Goal: Task Accomplishment & Management: Manage account settings

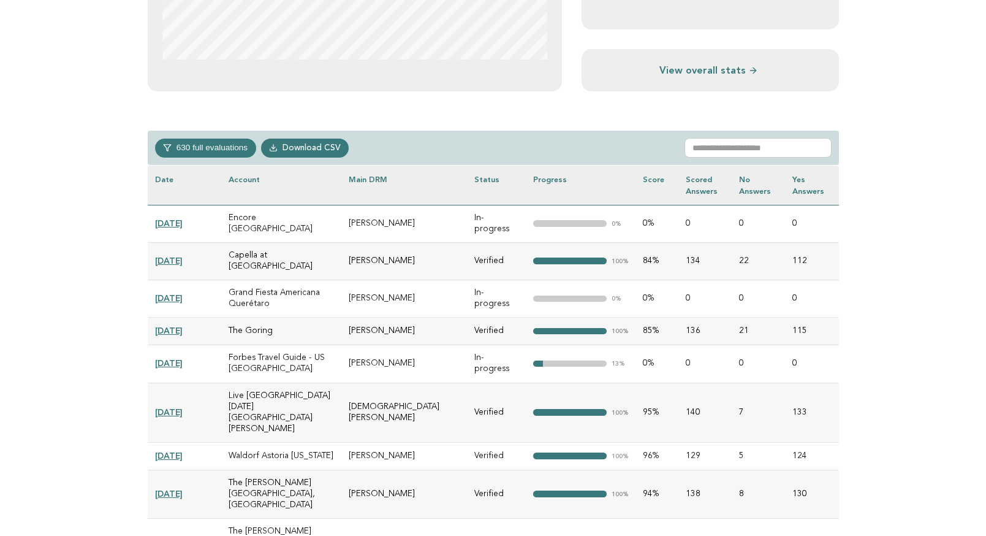
scroll to position [455, 0]
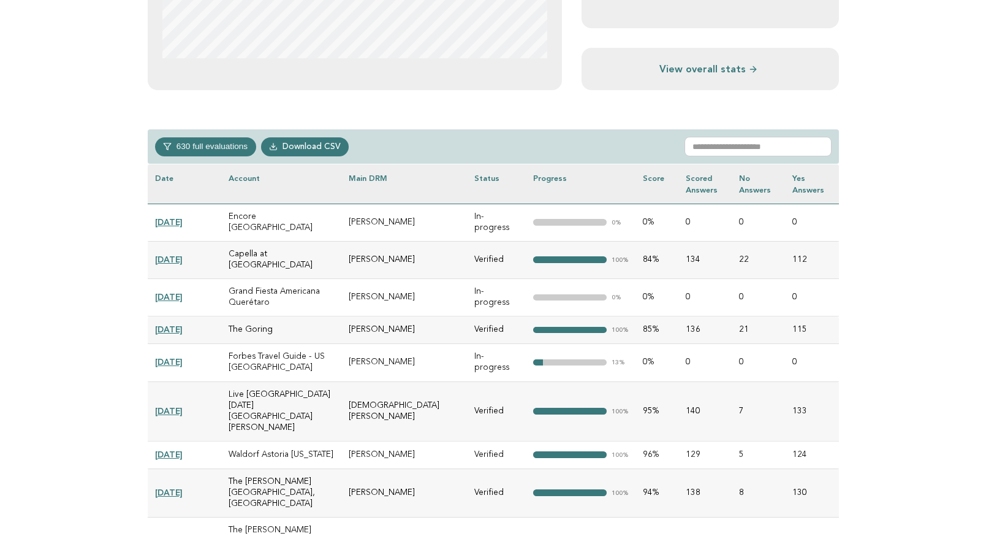
click at [211, 145] on button "630 full evaluations" at bounding box center [205, 146] width 101 height 18
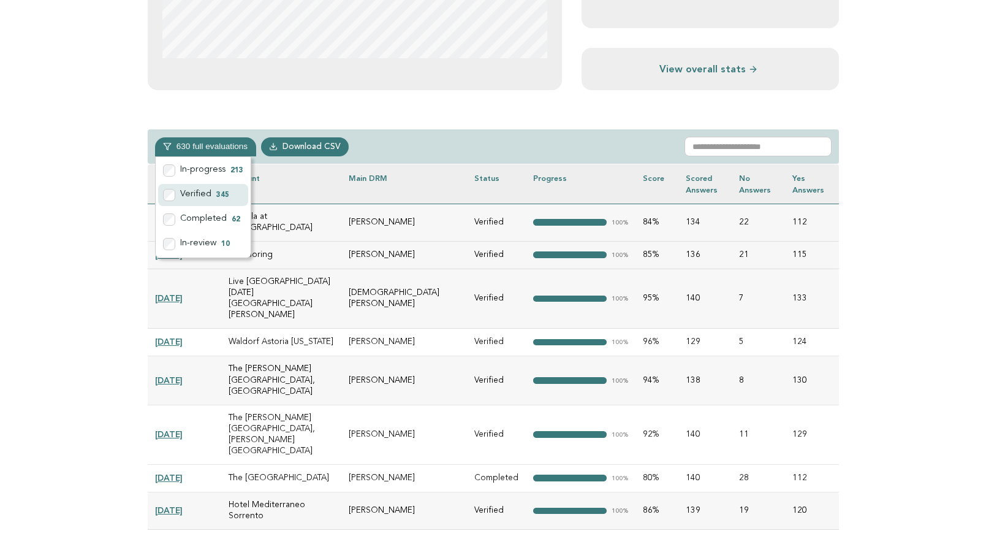
click at [170, 186] on label "Verified 345" at bounding box center [203, 195] width 90 height 22
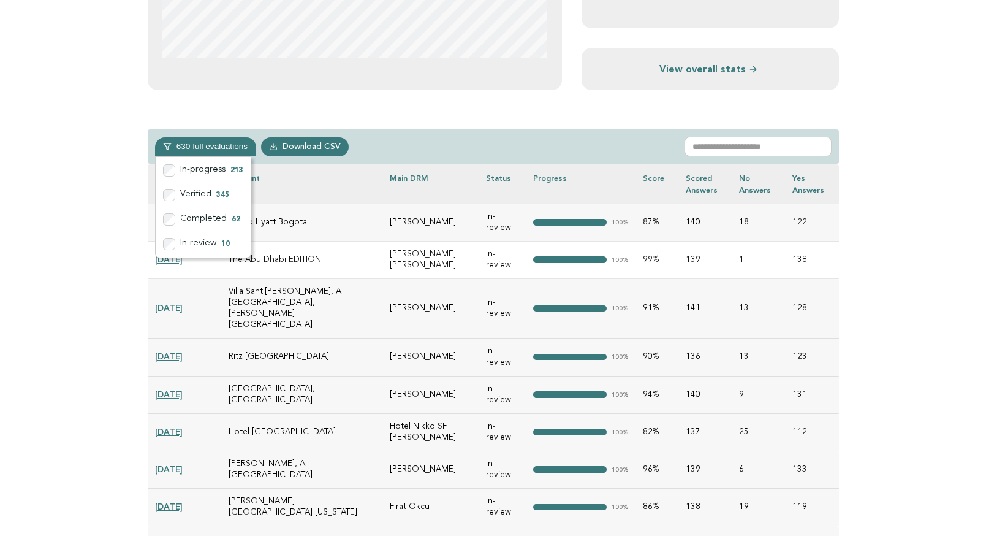
click at [712, 338] on td "136" at bounding box center [704, 356] width 53 height 37
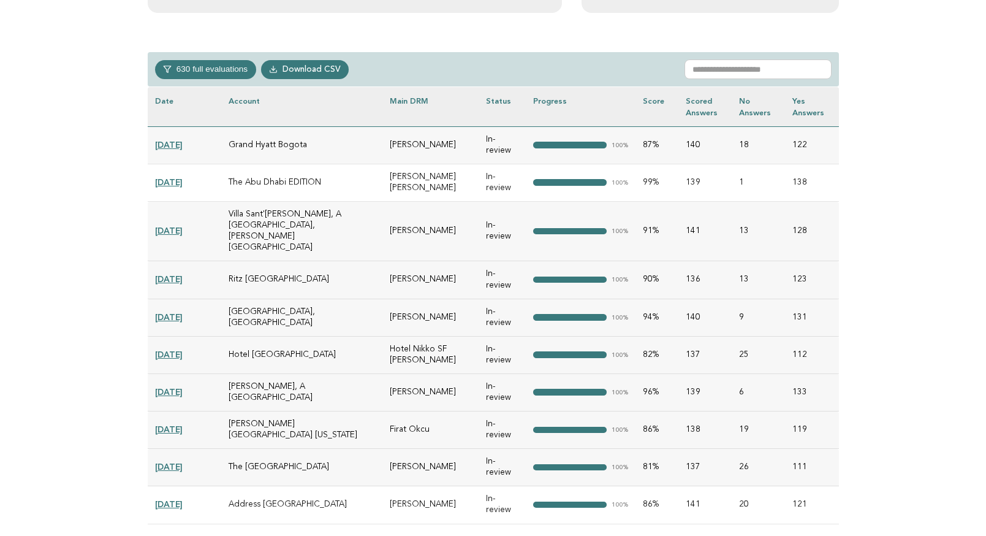
scroll to position [537, 0]
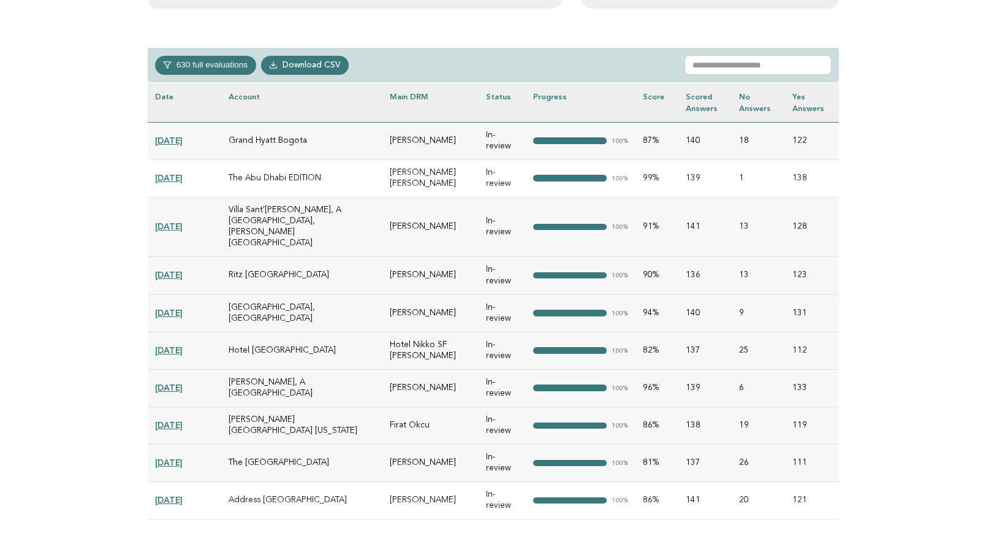
click at [183, 270] on link "[DATE]" at bounding box center [169, 275] width 28 height 10
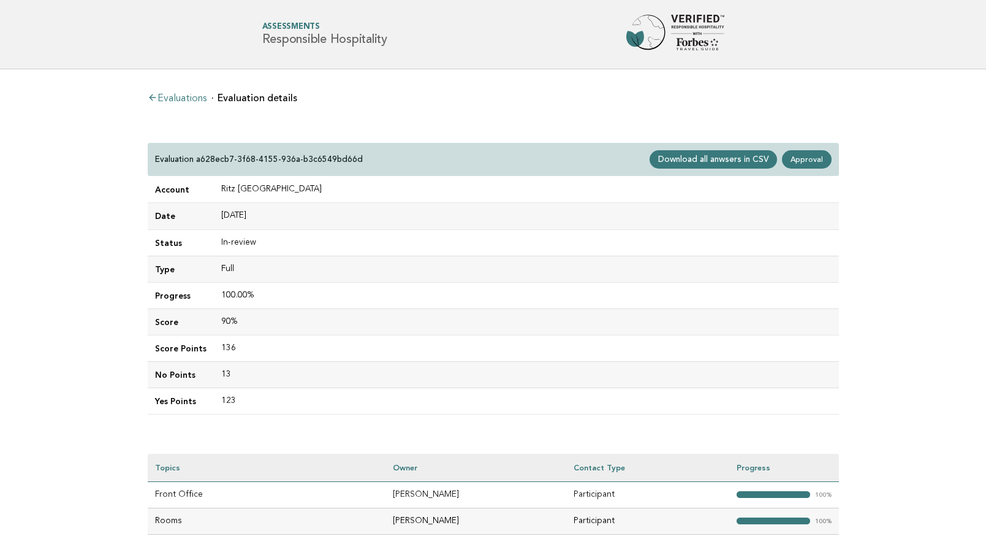
click at [193, 96] on link "Evaluations" at bounding box center [177, 99] width 59 height 10
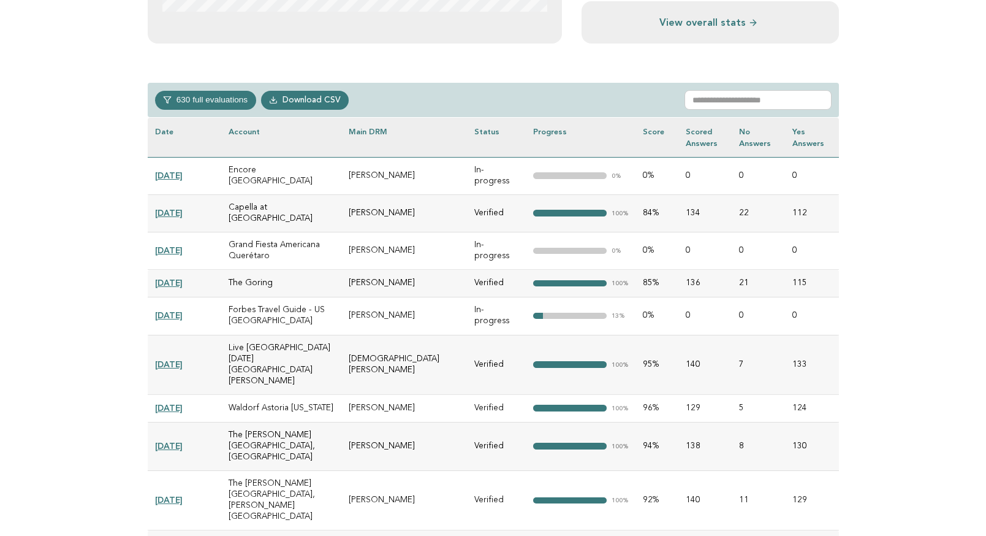
scroll to position [522, 0]
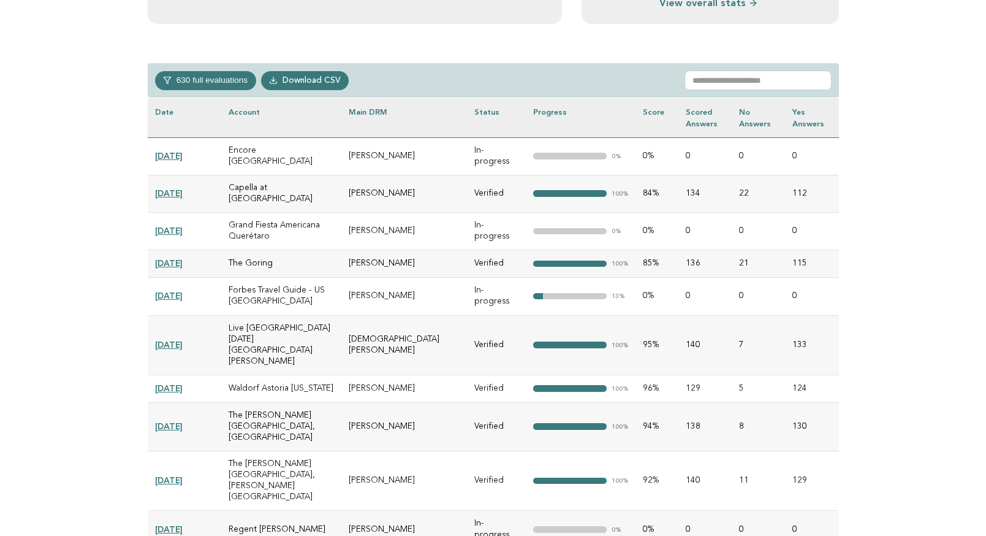
click at [206, 82] on button "630 full evaluations" at bounding box center [205, 80] width 101 height 18
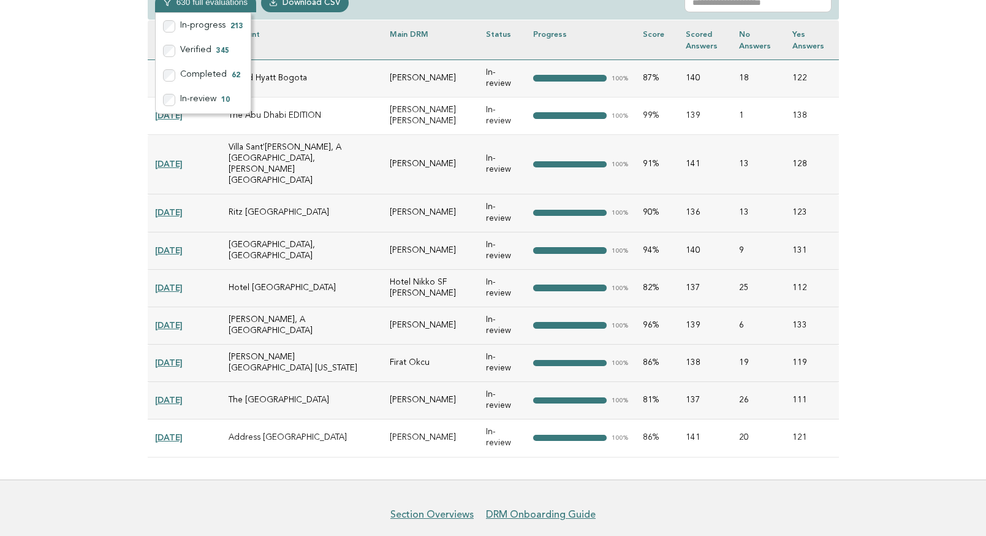
scroll to position [629, 0]
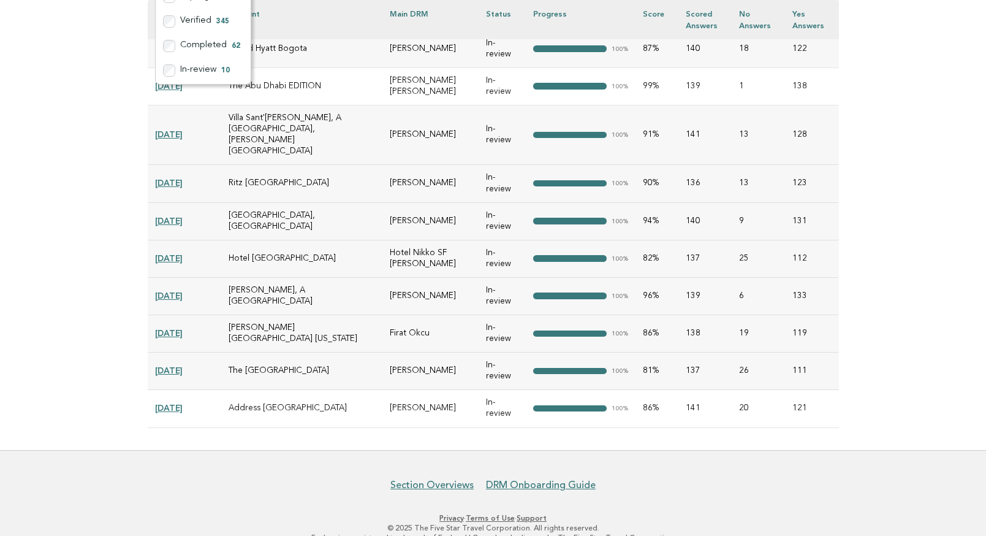
click at [174, 290] on link "[DATE]" at bounding box center [169, 295] width 28 height 10
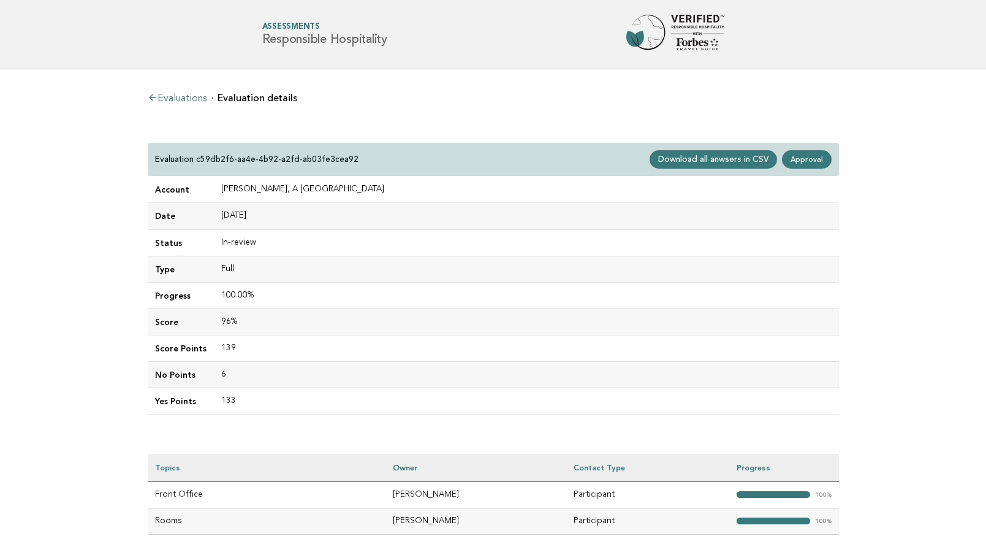
click at [177, 96] on link "Evaluations" at bounding box center [177, 99] width 59 height 10
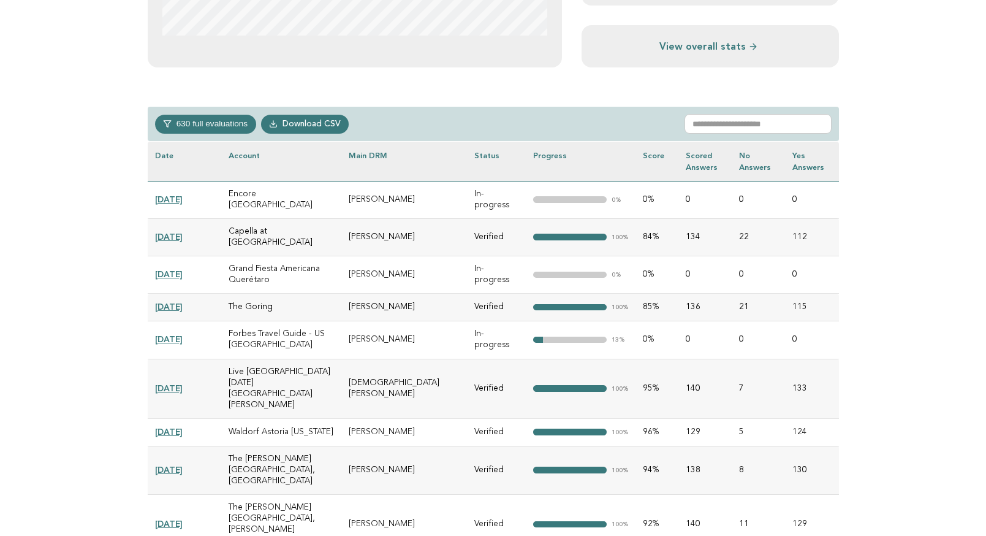
scroll to position [477, 0]
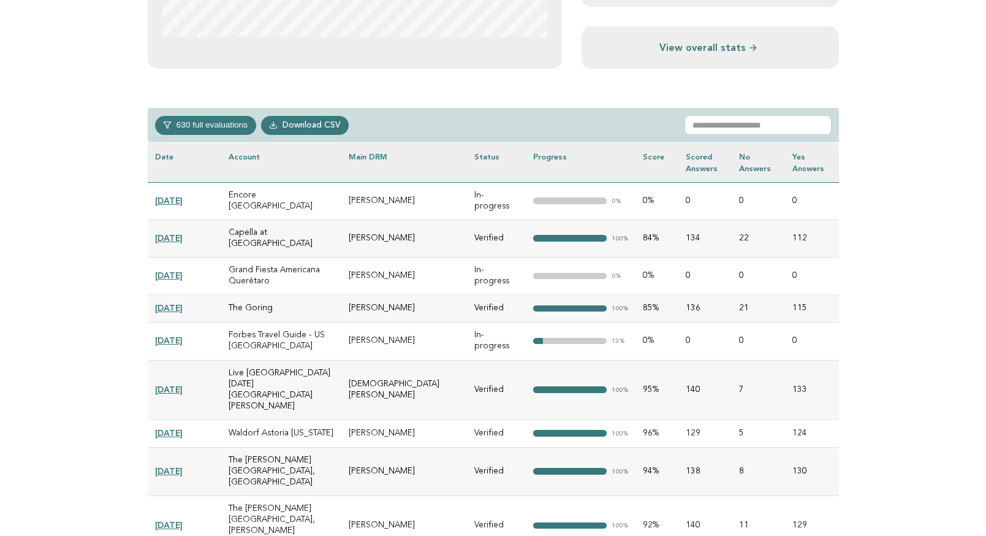
click at [220, 126] on button "630 full evaluations" at bounding box center [205, 125] width 101 height 18
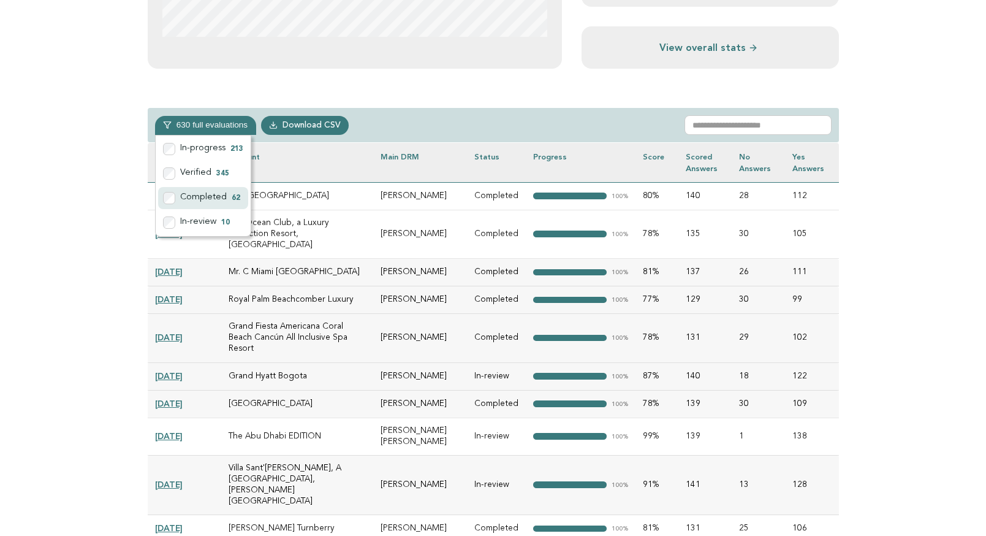
click at [170, 203] on label "Completed 62" at bounding box center [203, 198] width 90 height 22
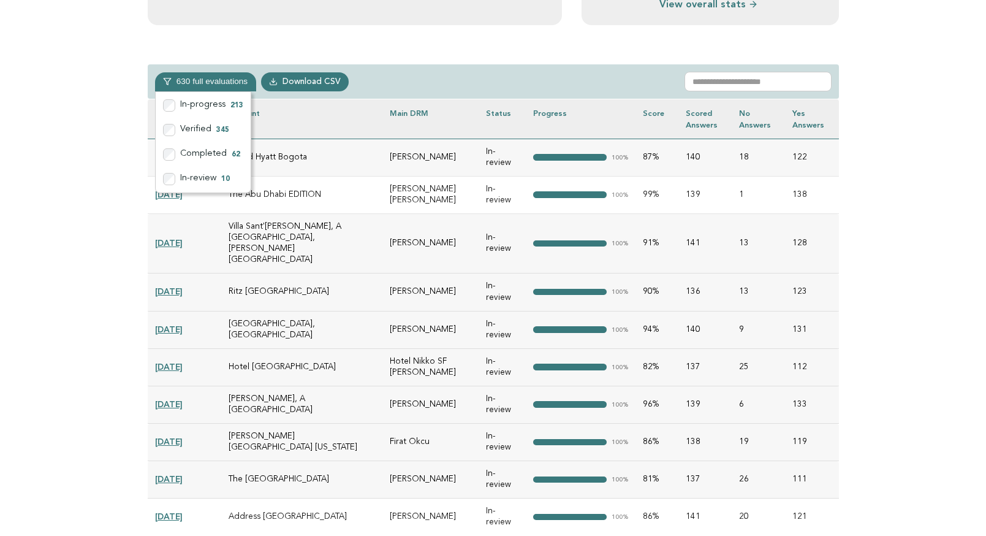
scroll to position [525, 0]
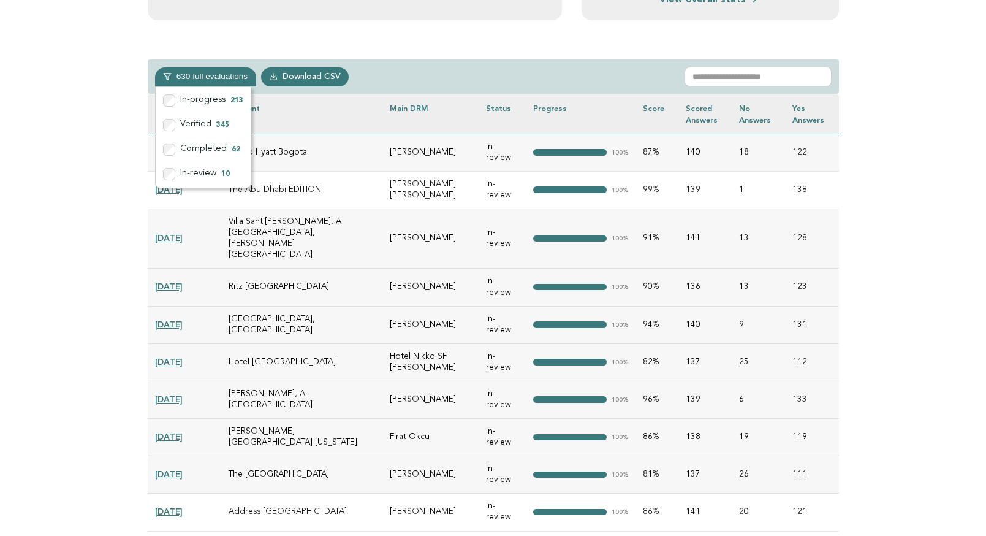
click at [298, 268] on td "Ritz Paris" at bounding box center [302, 286] width 162 height 37
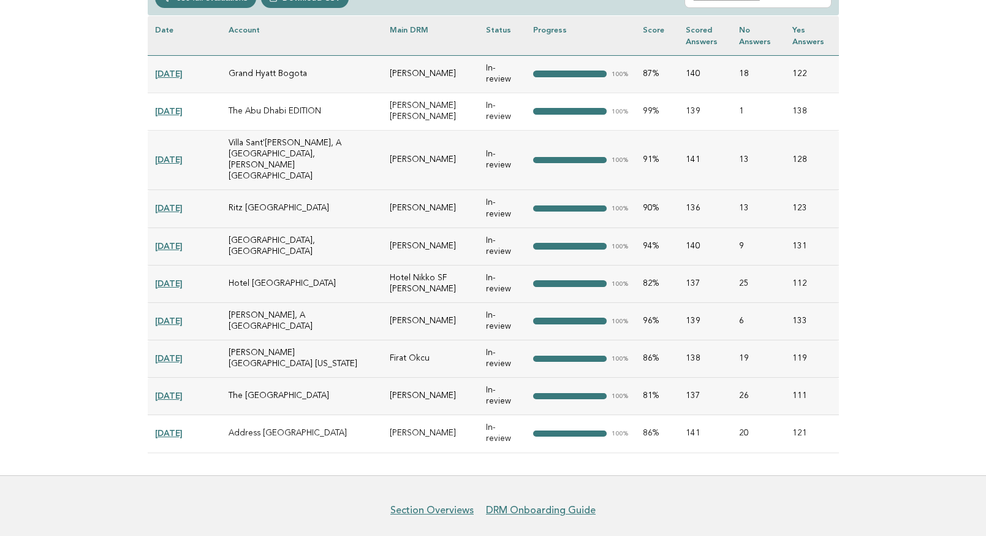
scroll to position [629, 0]
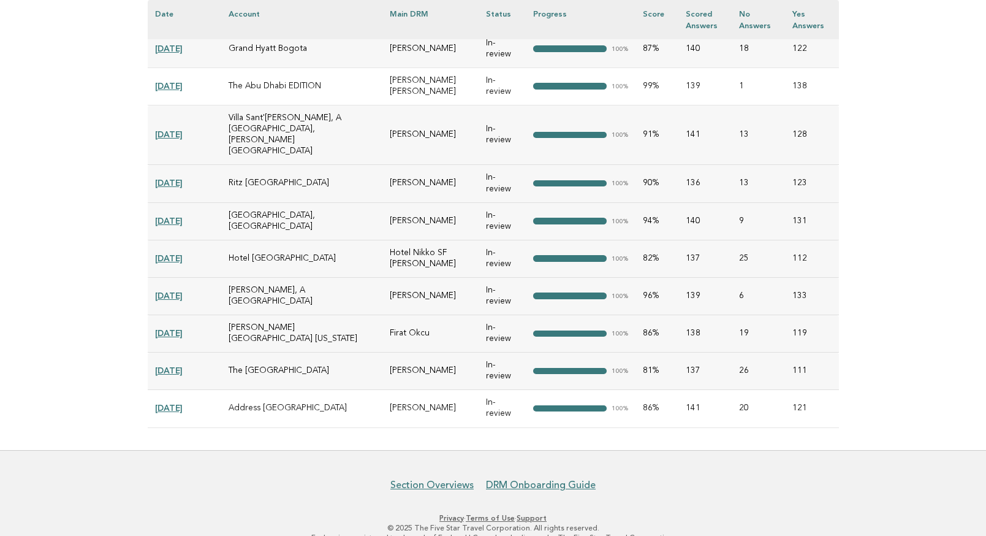
click at [182, 44] on link "2025-07-16" at bounding box center [169, 49] width 28 height 10
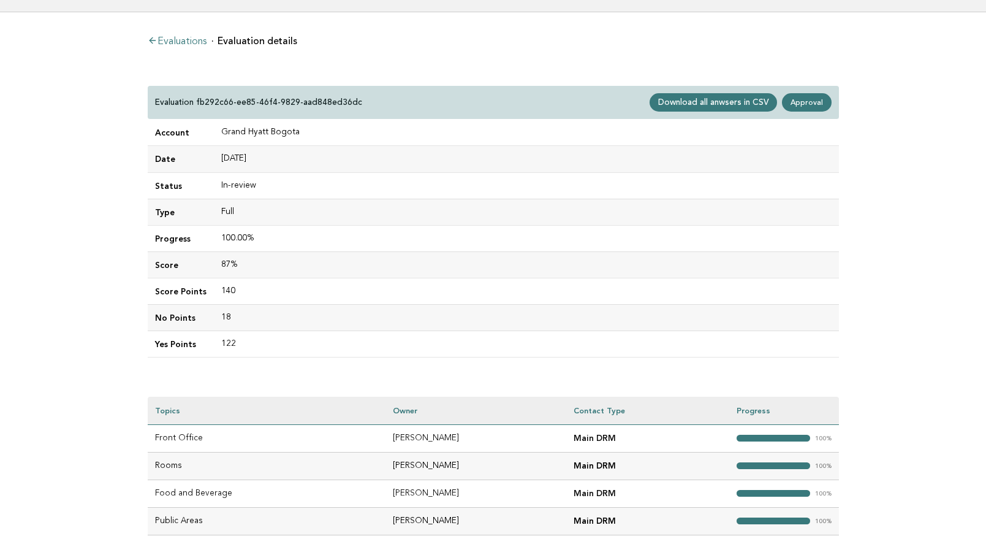
scroll to position [47, 0]
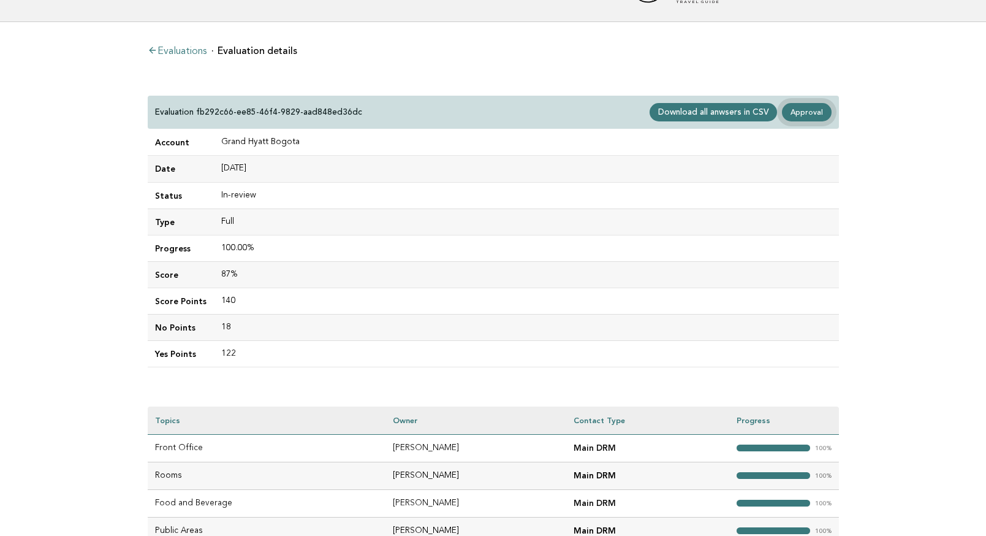
click at [811, 115] on link "Approval" at bounding box center [806, 112] width 49 height 18
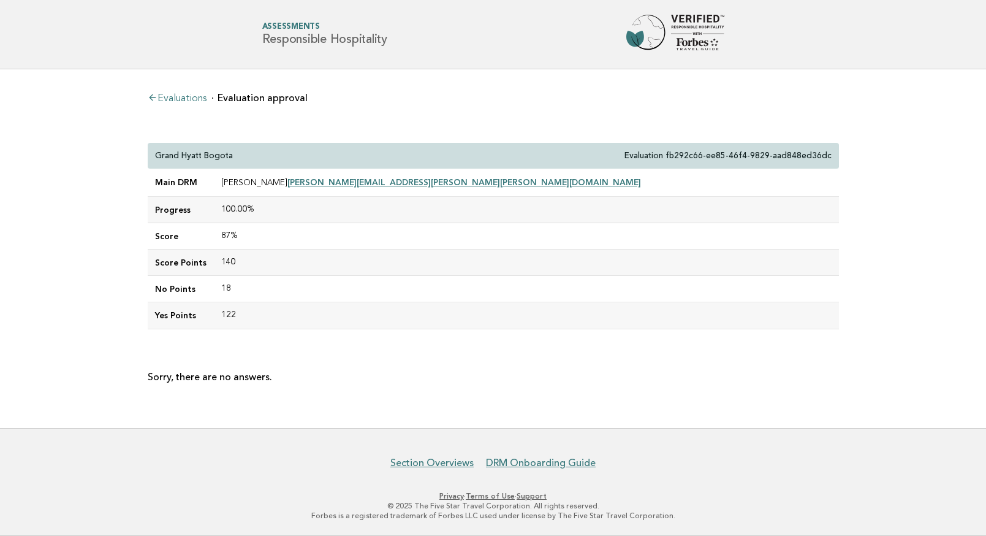
click at [184, 96] on link "Evaluations" at bounding box center [177, 99] width 59 height 10
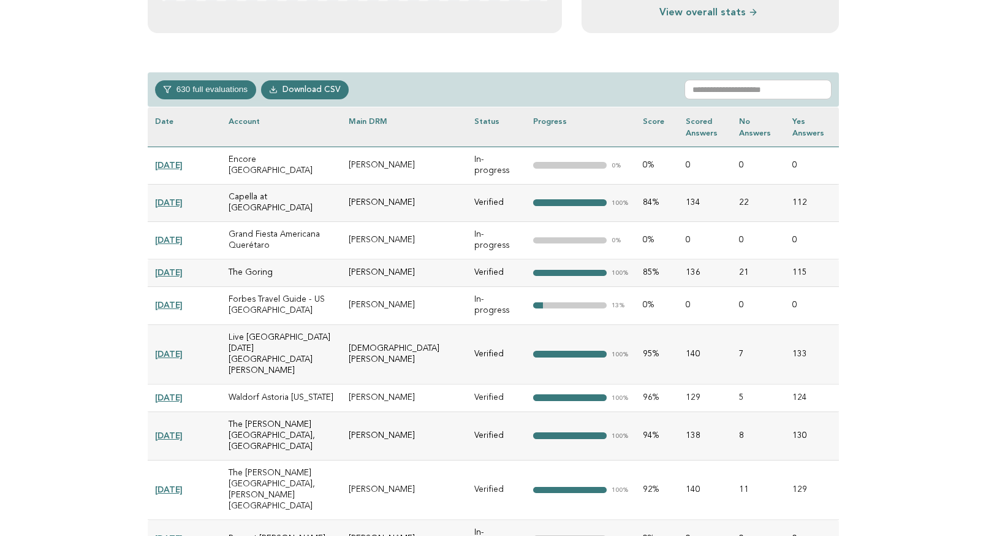
scroll to position [515, 0]
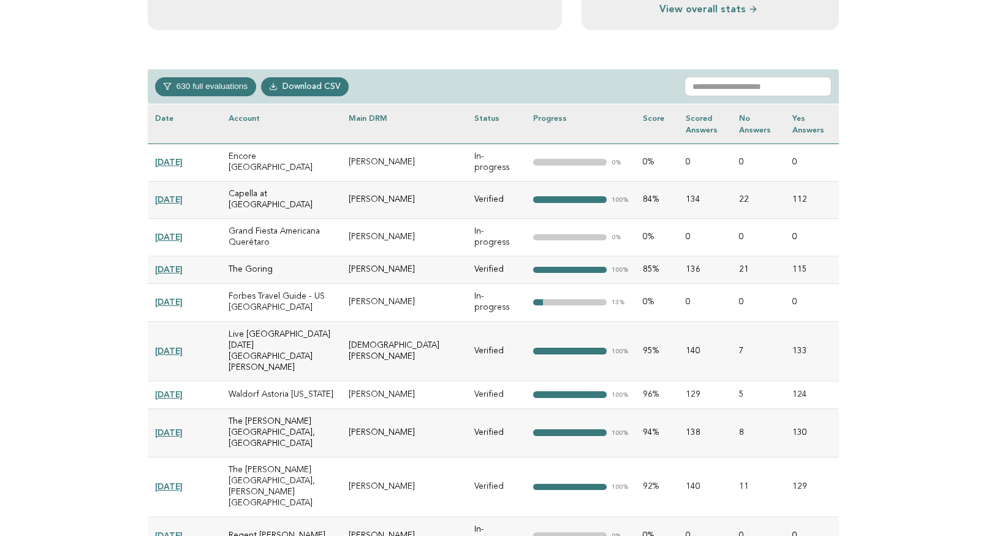
click at [208, 91] on button "630 full evaluations" at bounding box center [205, 86] width 101 height 18
click at [175, 106] on label "In-progress 213" at bounding box center [203, 110] width 90 height 22
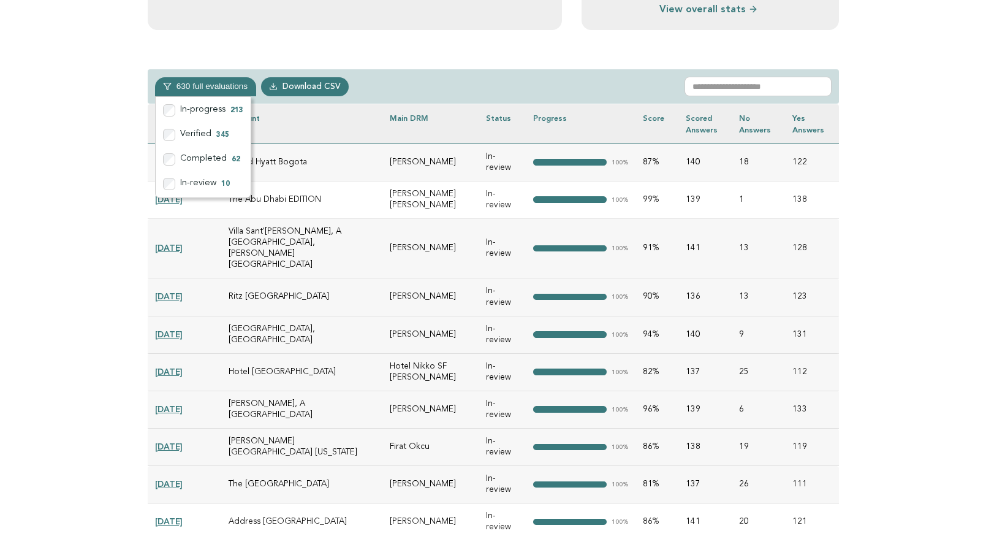
click at [328, 213] on td "The Abu Dhabi EDITION" at bounding box center [302, 199] width 162 height 37
click at [297, 80] on link "Download CSV" at bounding box center [305, 86] width 88 height 18
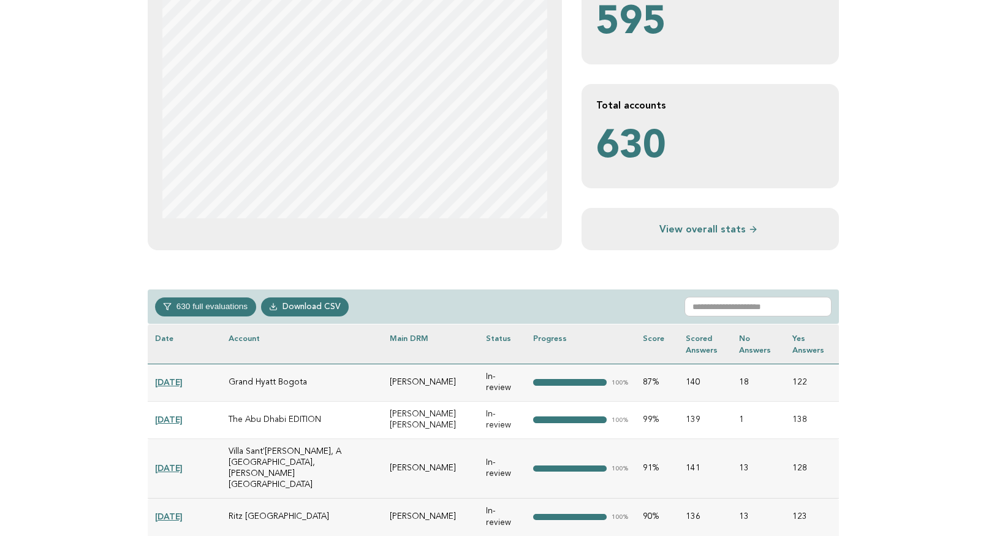
scroll to position [309, 0]
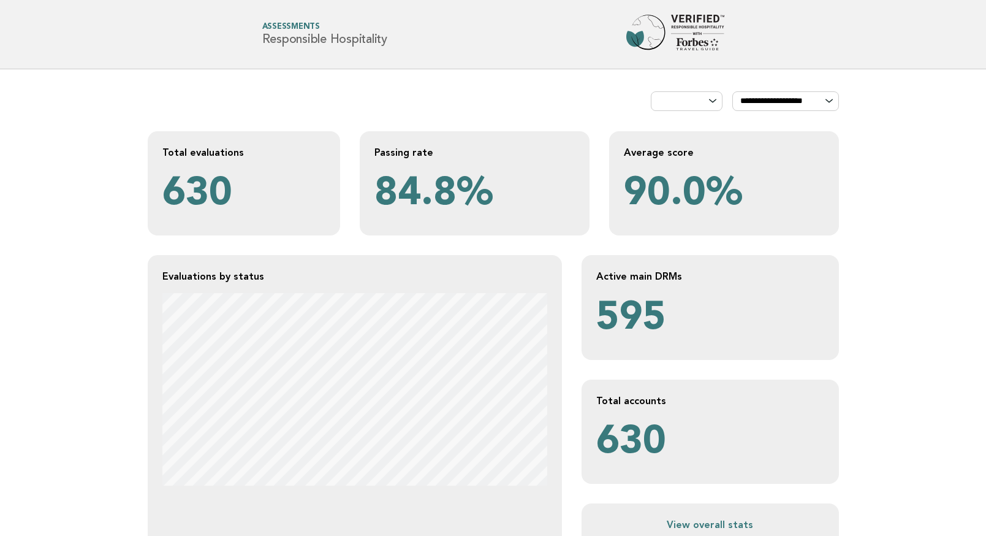
scroll to position [309, 0]
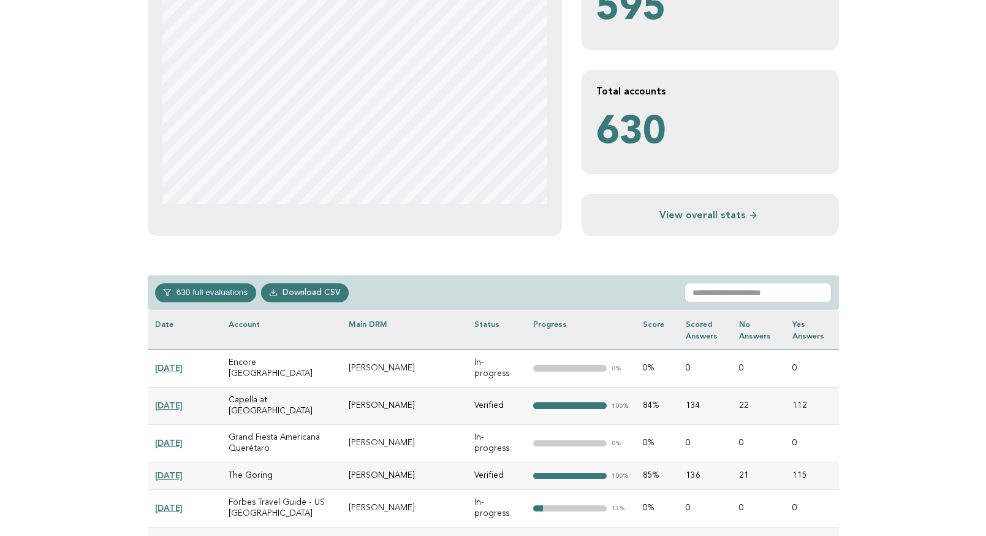
click at [210, 287] on button "630 full evaluations" at bounding box center [205, 292] width 101 height 18
click at [193, 391] on label "In-review 10" at bounding box center [203, 390] width 90 height 22
click at [192, 392] on label "In-review 10" at bounding box center [203, 390] width 90 height 22
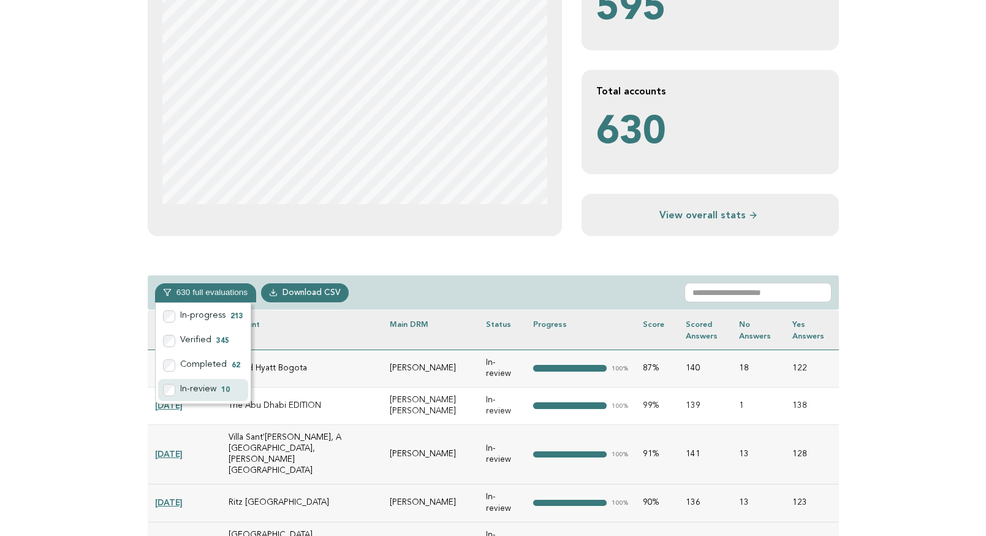
click at [216, 391] on label "In-review 10" at bounding box center [203, 390] width 90 height 22
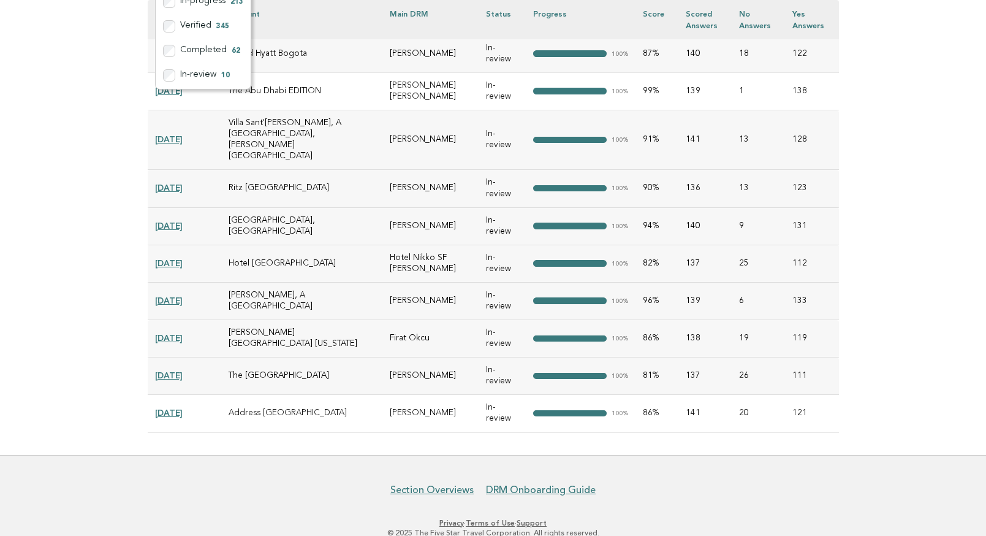
scroll to position [629, 0]
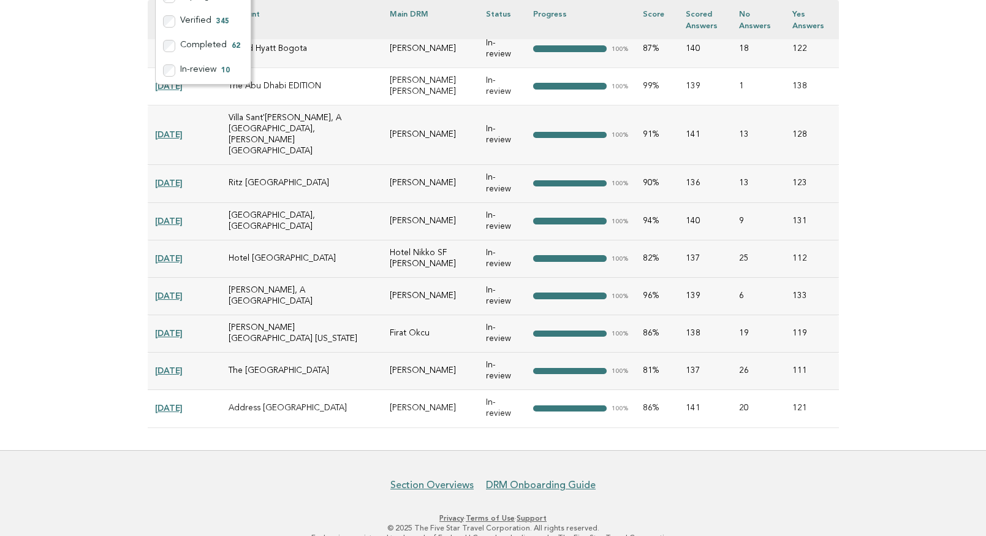
click at [237, 450] on footer "Section Overviews DRM Onboarding Guide Privacy · Terms of Use · Support © 2025 …" at bounding box center [493, 504] width 986 height 108
